Goal: Feedback & Contribution: Leave review/rating

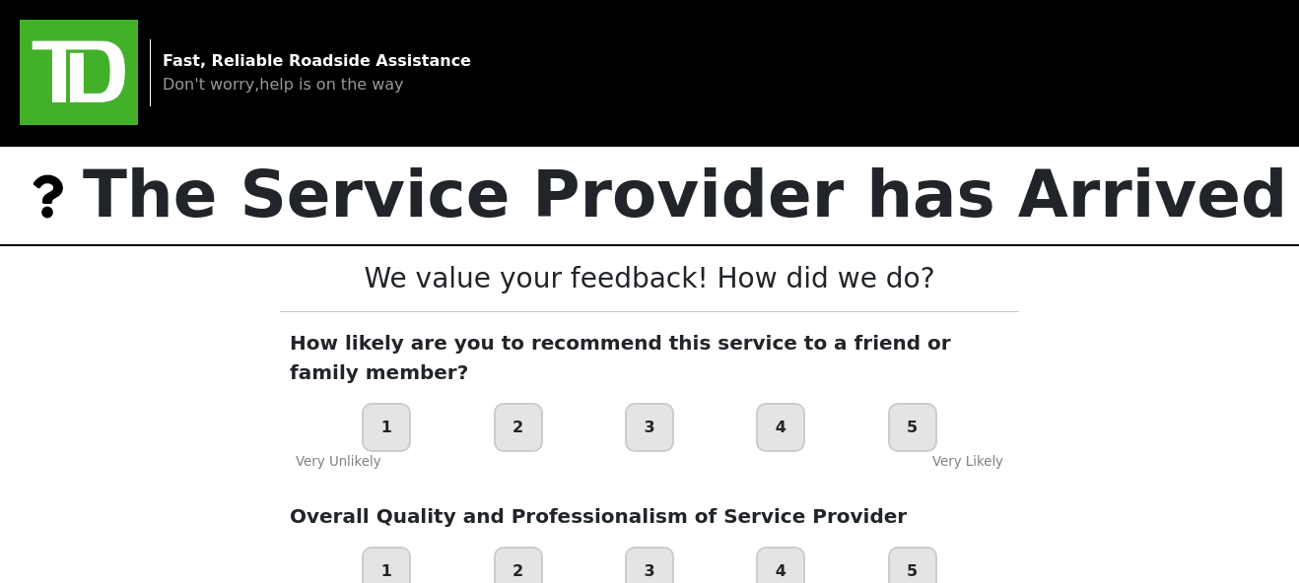
click at [913, 403] on div "5" at bounding box center [912, 427] width 49 height 49
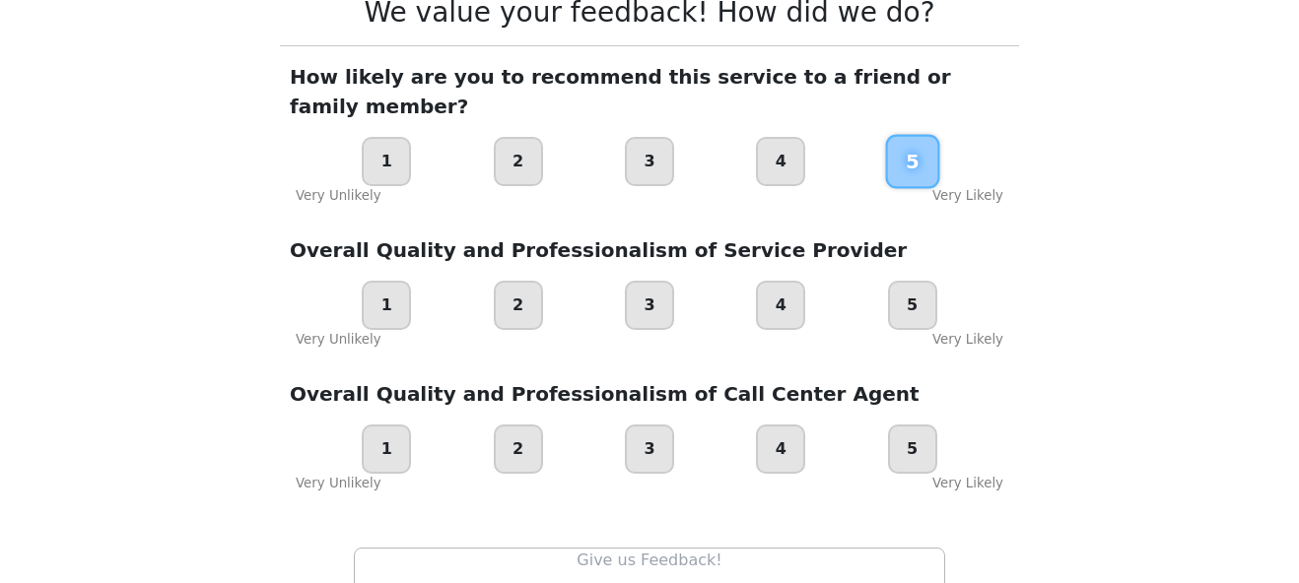
scroll to position [264, 0]
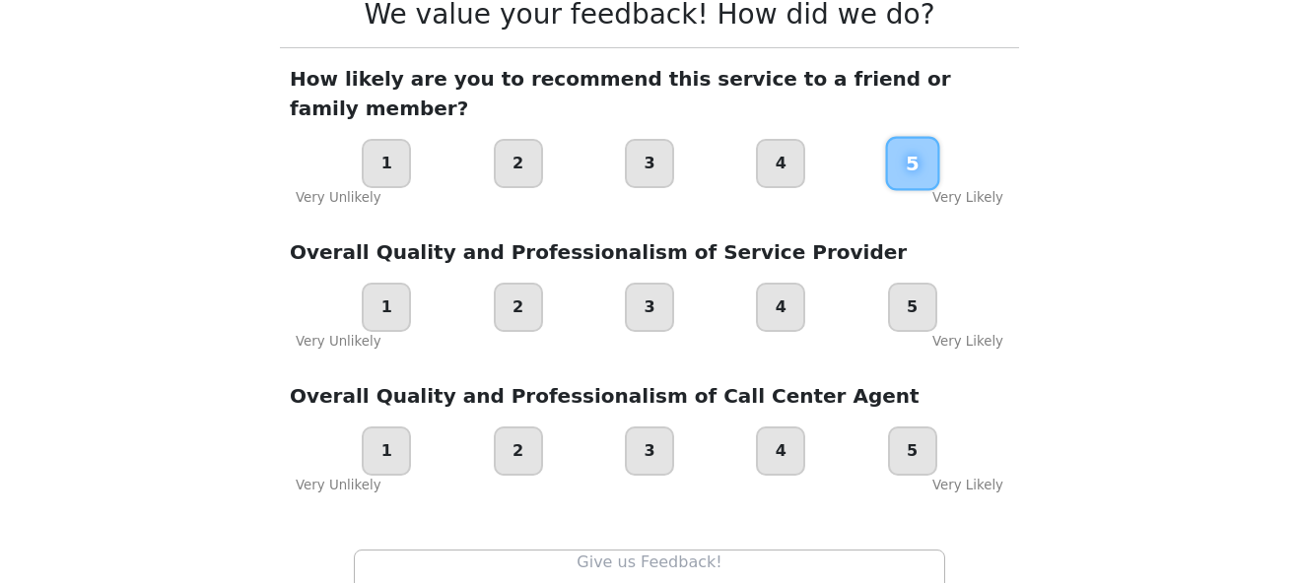
click at [788, 427] on div "4" at bounding box center [780, 451] width 49 height 49
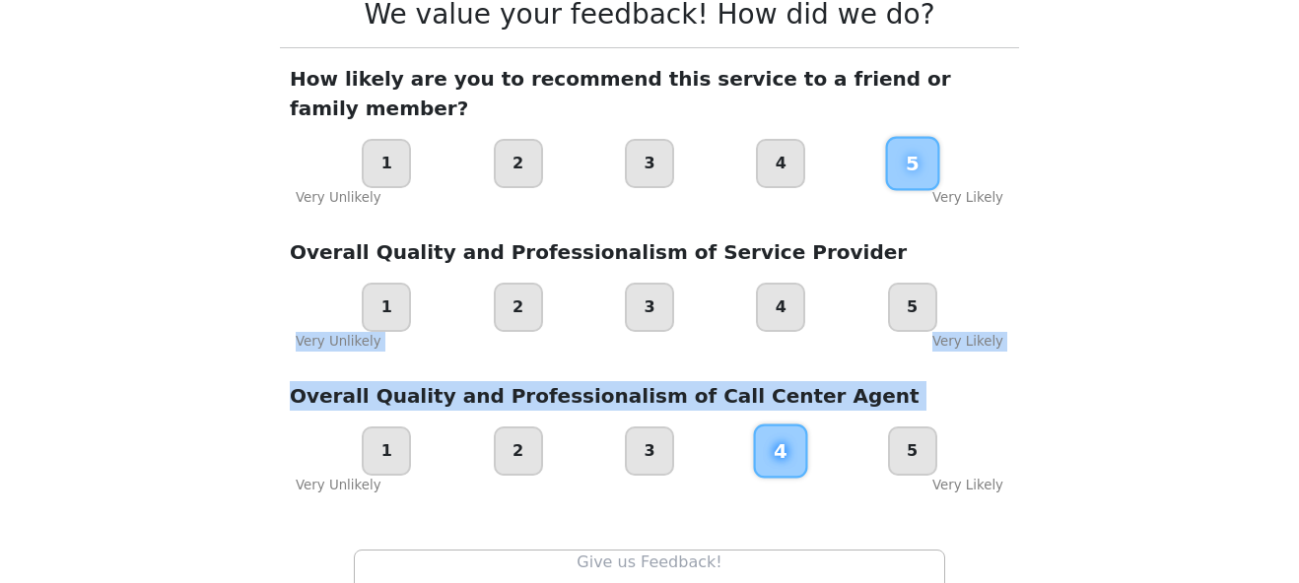
drag, startPoint x: 1295, startPoint y: 263, endPoint x: 1310, endPoint y: 359, distance: 96.7
click at [1299, 319] on html "Fast, Reliable Roadside Assistance Don't worry,help is on the way The Service P…" at bounding box center [649, 27] width 1299 height 583
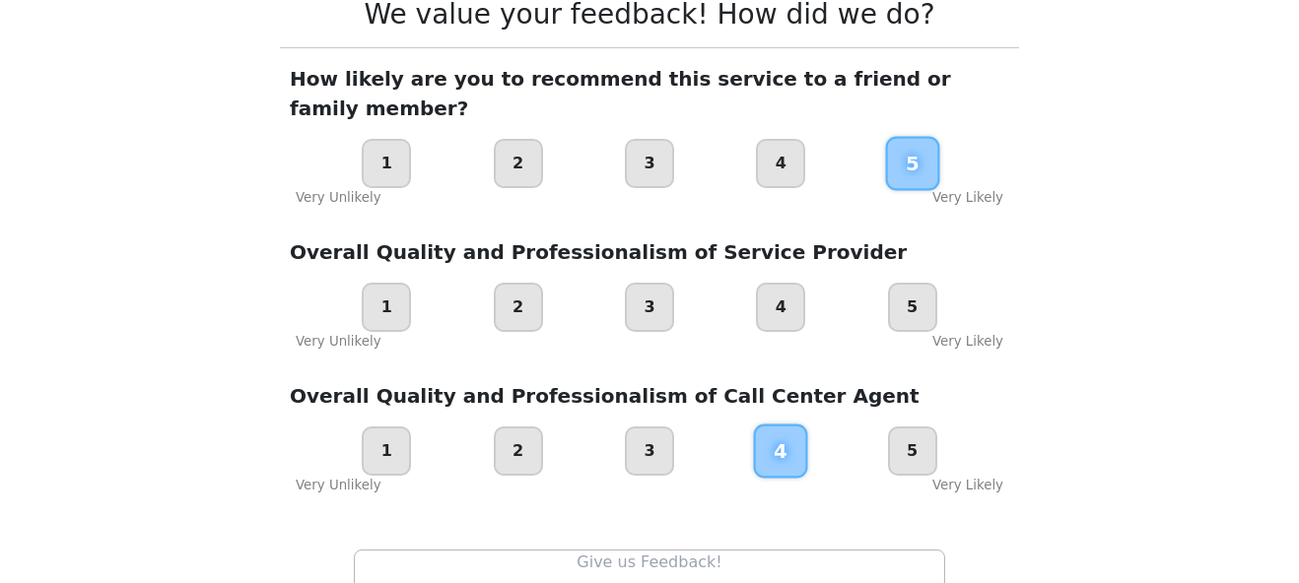
click at [1076, 388] on div "Loading user experience Powered by TrxNow" at bounding box center [650, 350] width 1252 height 87
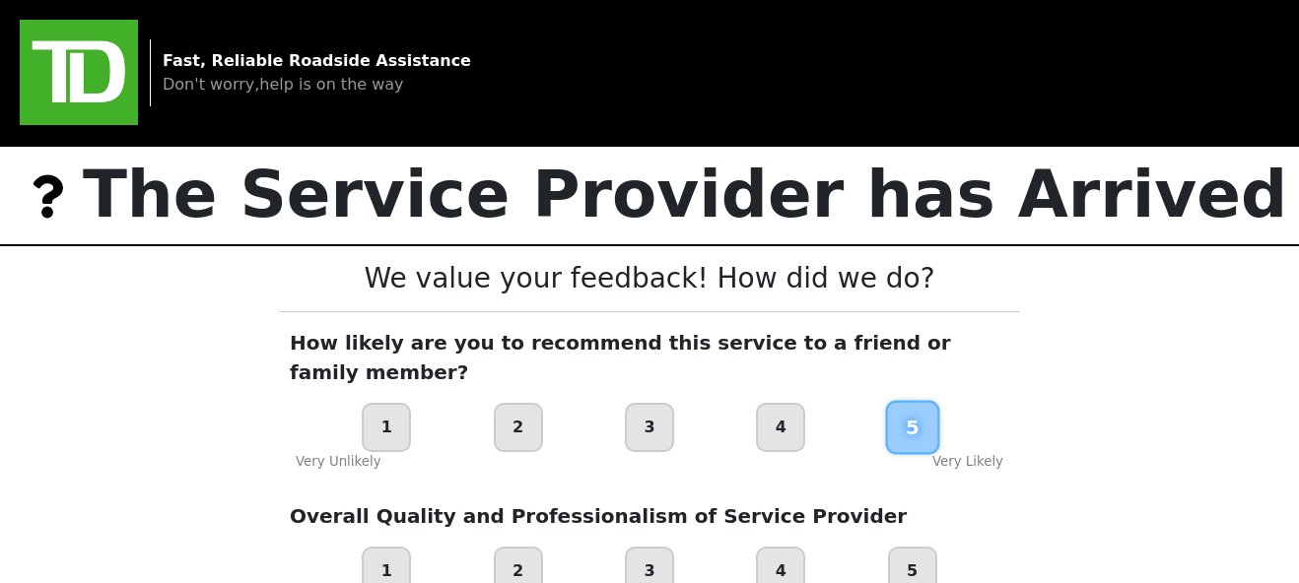
scroll to position [434, 0]
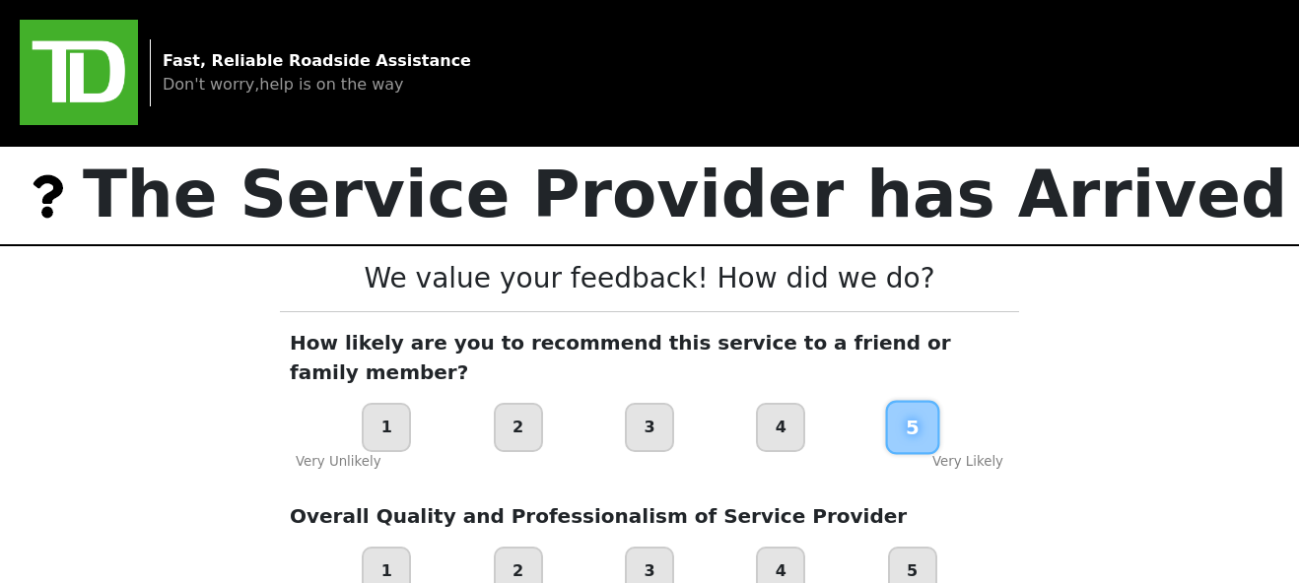
click at [918, 400] on div "5" at bounding box center [912, 427] width 54 height 54
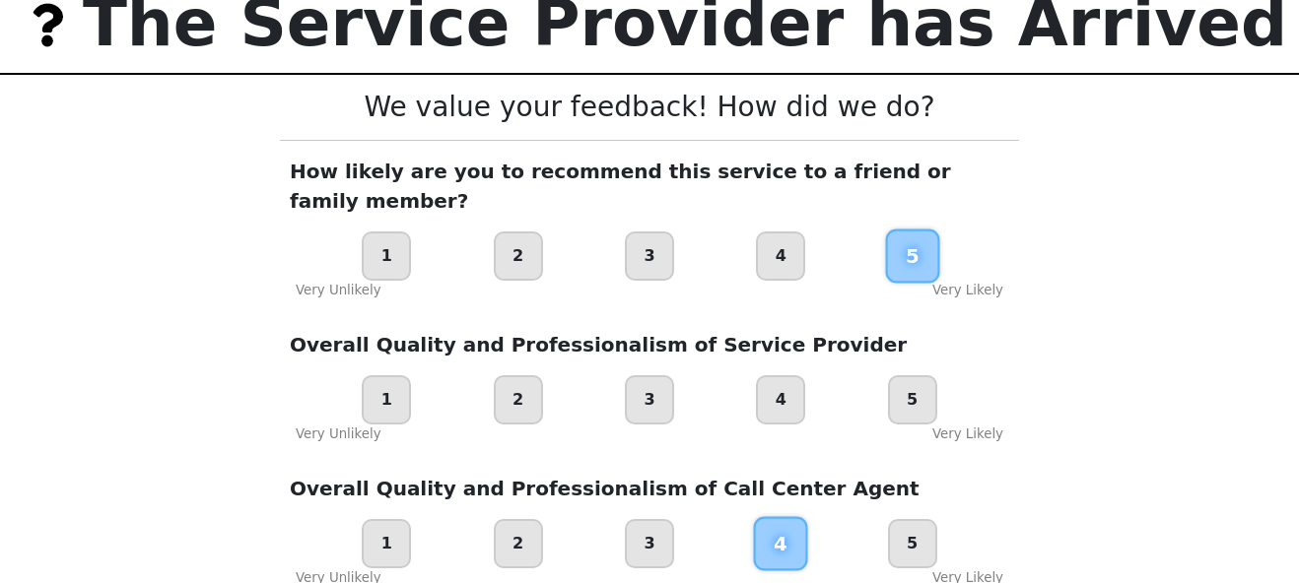
scroll to position [186, 0]
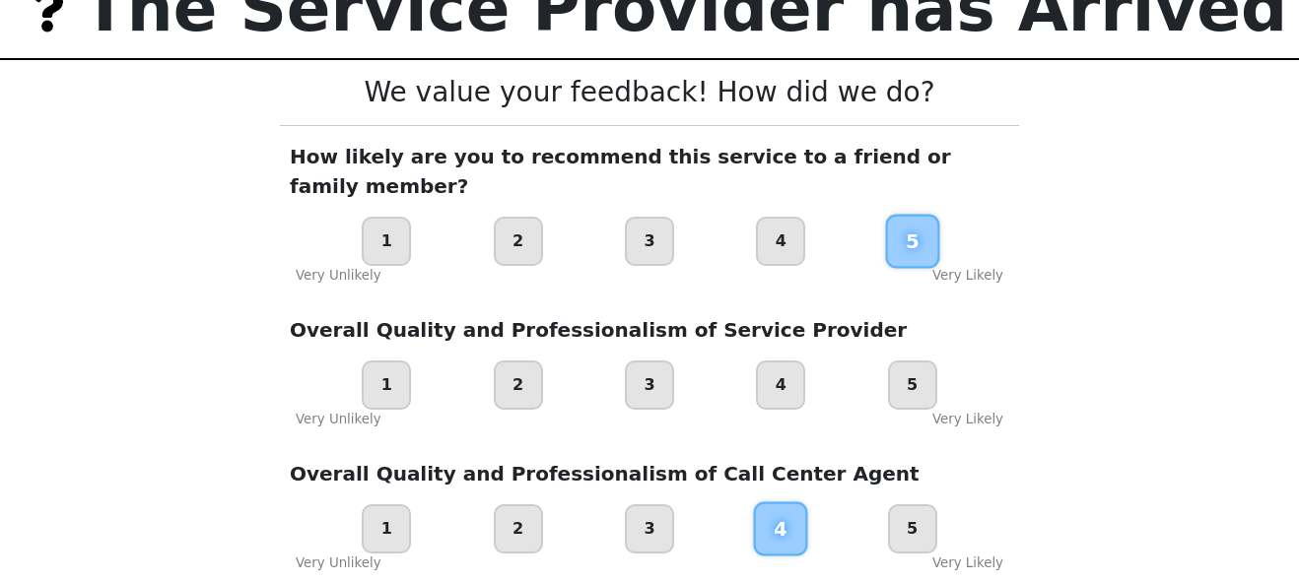
click at [969, 410] on div "Very Likely" at bounding box center [967, 420] width 71 height 20
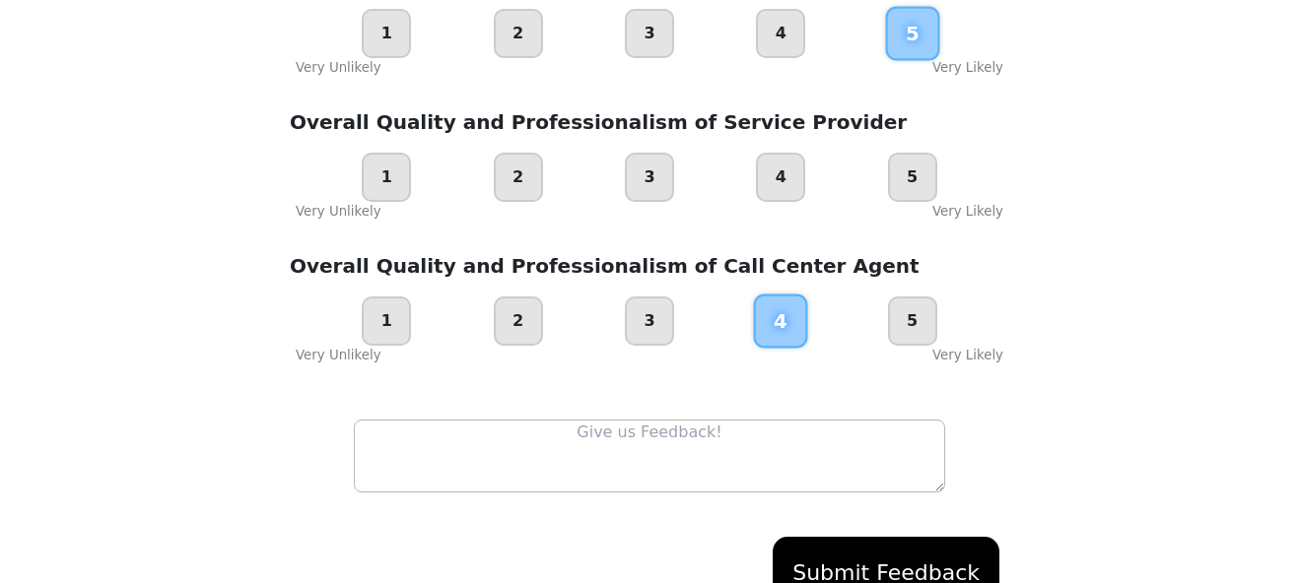
scroll to position [396, 0]
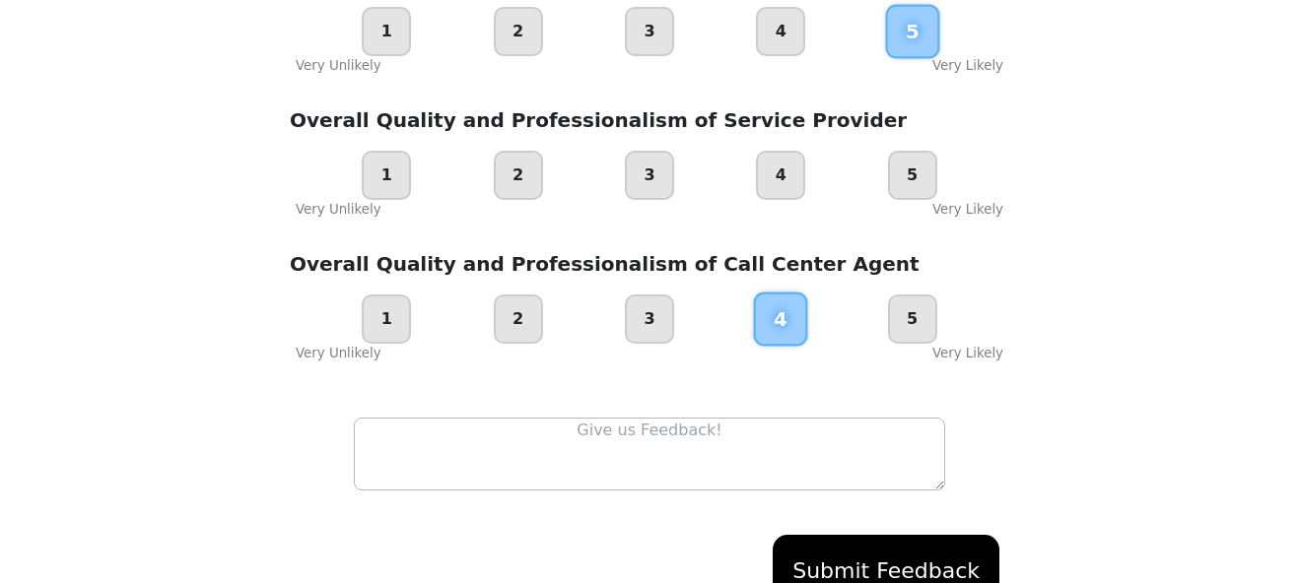
click at [575, 418] on textarea at bounding box center [649, 454] width 591 height 73
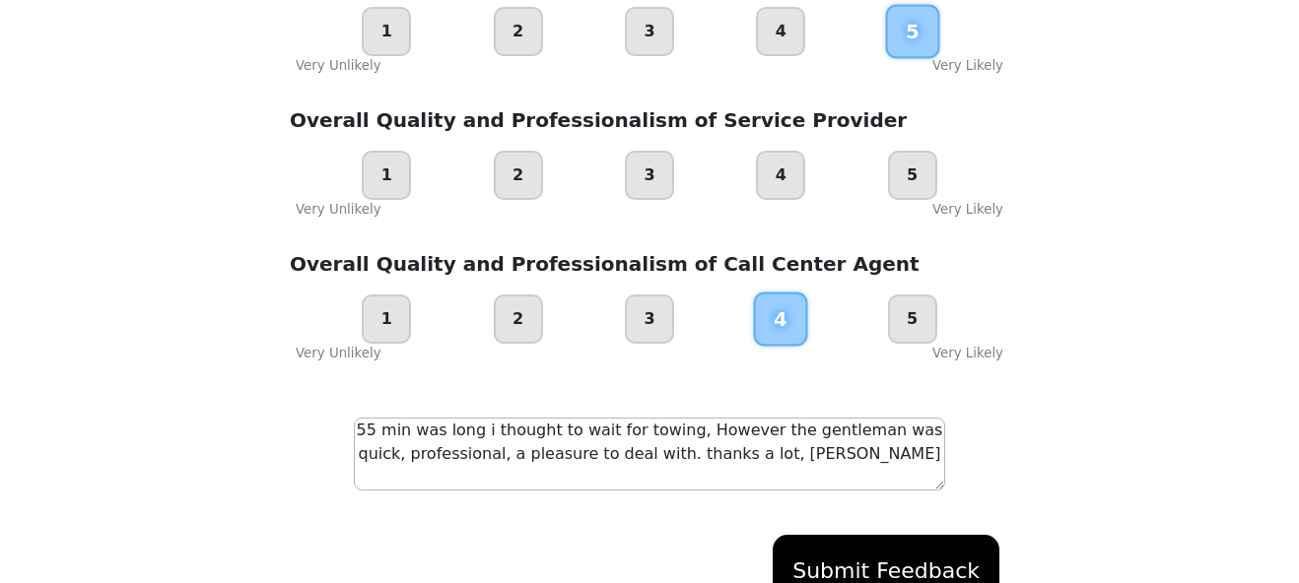
type textarea "55 min was long i thought to wait for towing, However the gentleman was quick, …"
click at [899, 541] on button "Submit Feedback" at bounding box center [886, 571] width 227 height 72
